Goal: Task Accomplishment & Management: Use online tool/utility

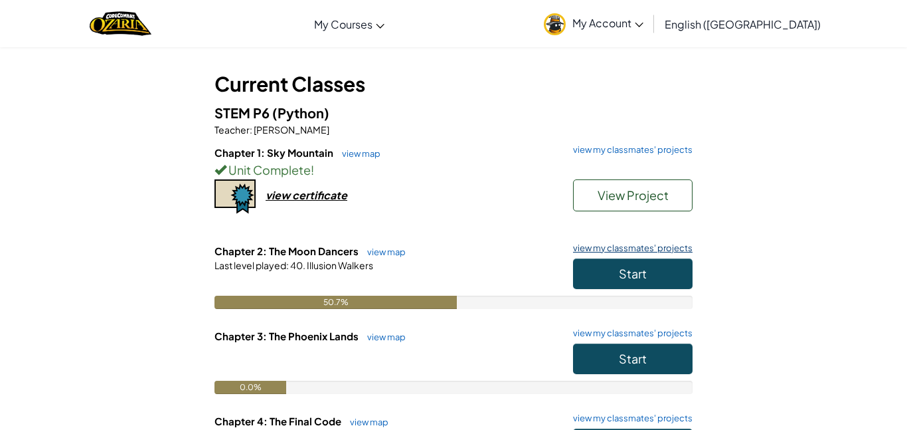
scroll to position [64, 0]
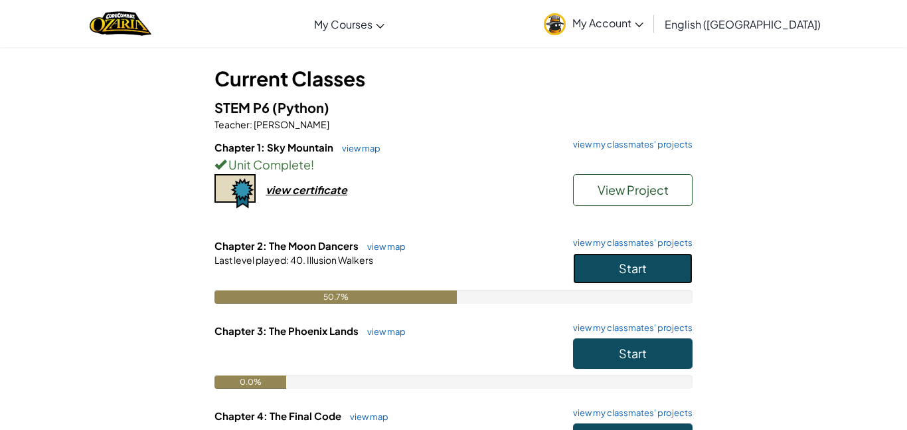
click at [635, 276] on button "Start" at bounding box center [633, 268] width 120 height 31
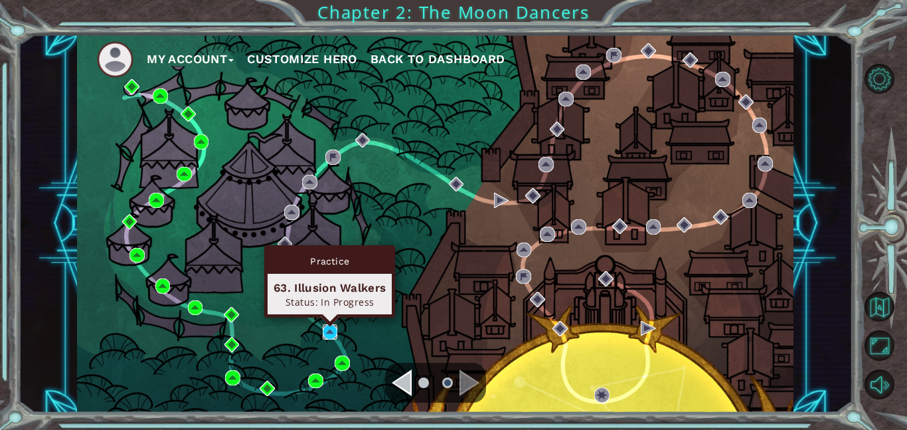
click at [335, 333] on img at bounding box center [330, 331] width 15 height 15
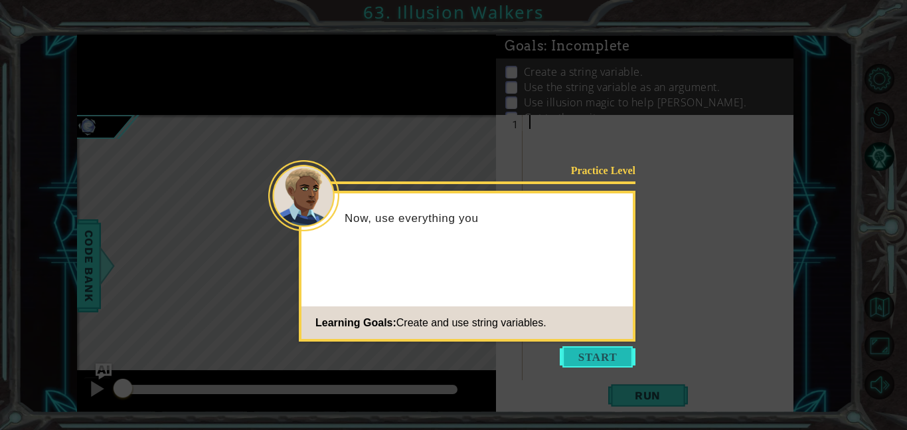
click at [570, 355] on button "Start" at bounding box center [598, 356] width 76 height 21
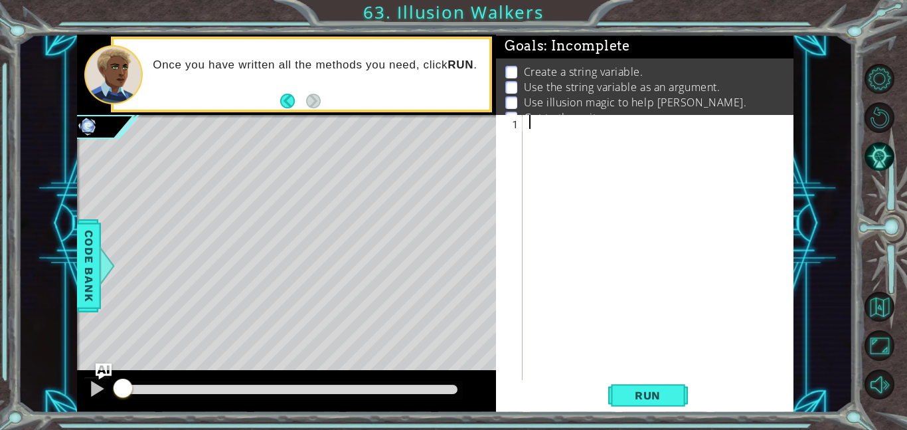
scroll to position [17, 0]
